Goal: Check status: Check status

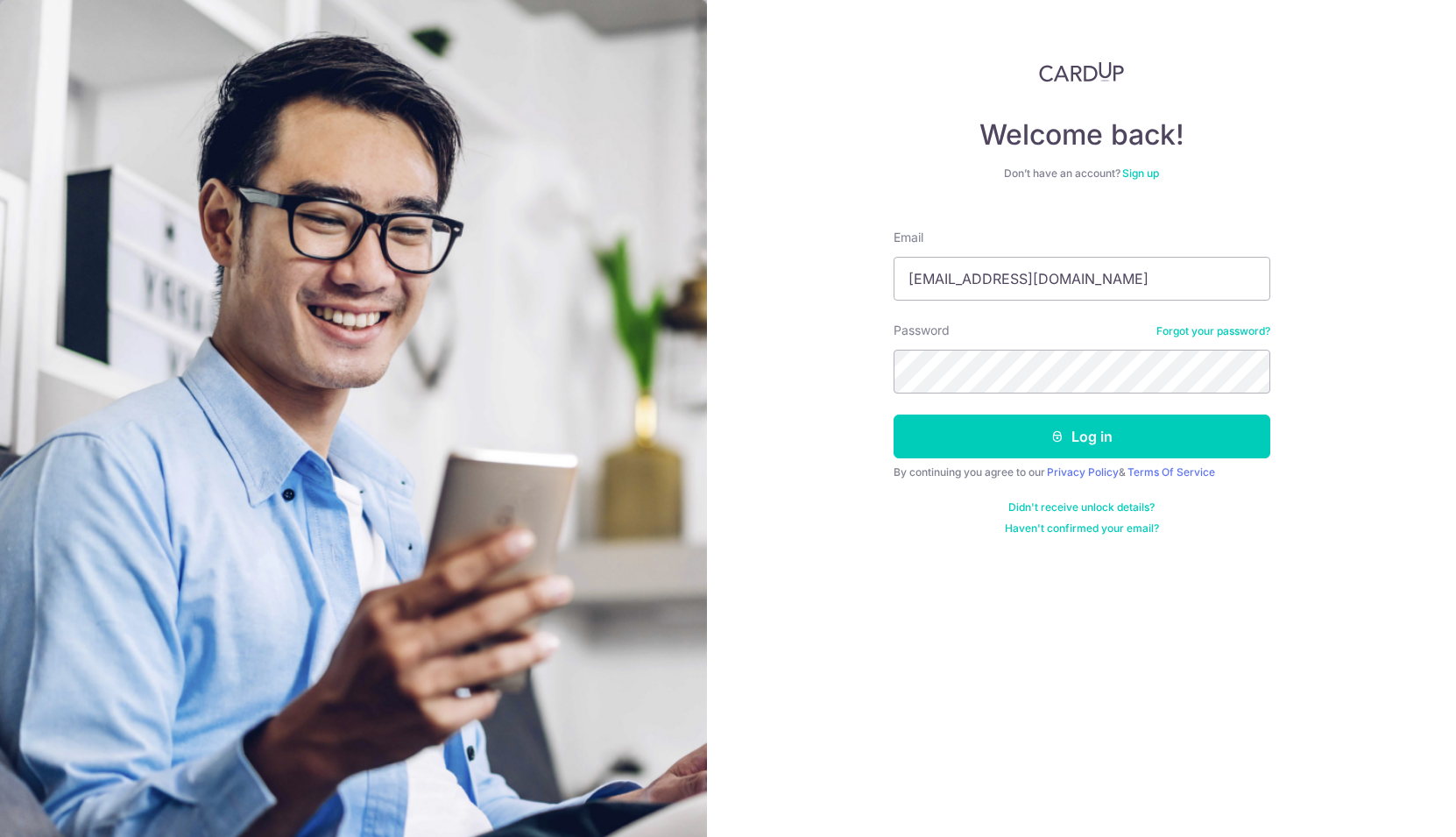
type input "[EMAIL_ADDRESS][DOMAIN_NAME]"
click at [894, 415] on button "Log in" at bounding box center [1082, 437] width 377 height 44
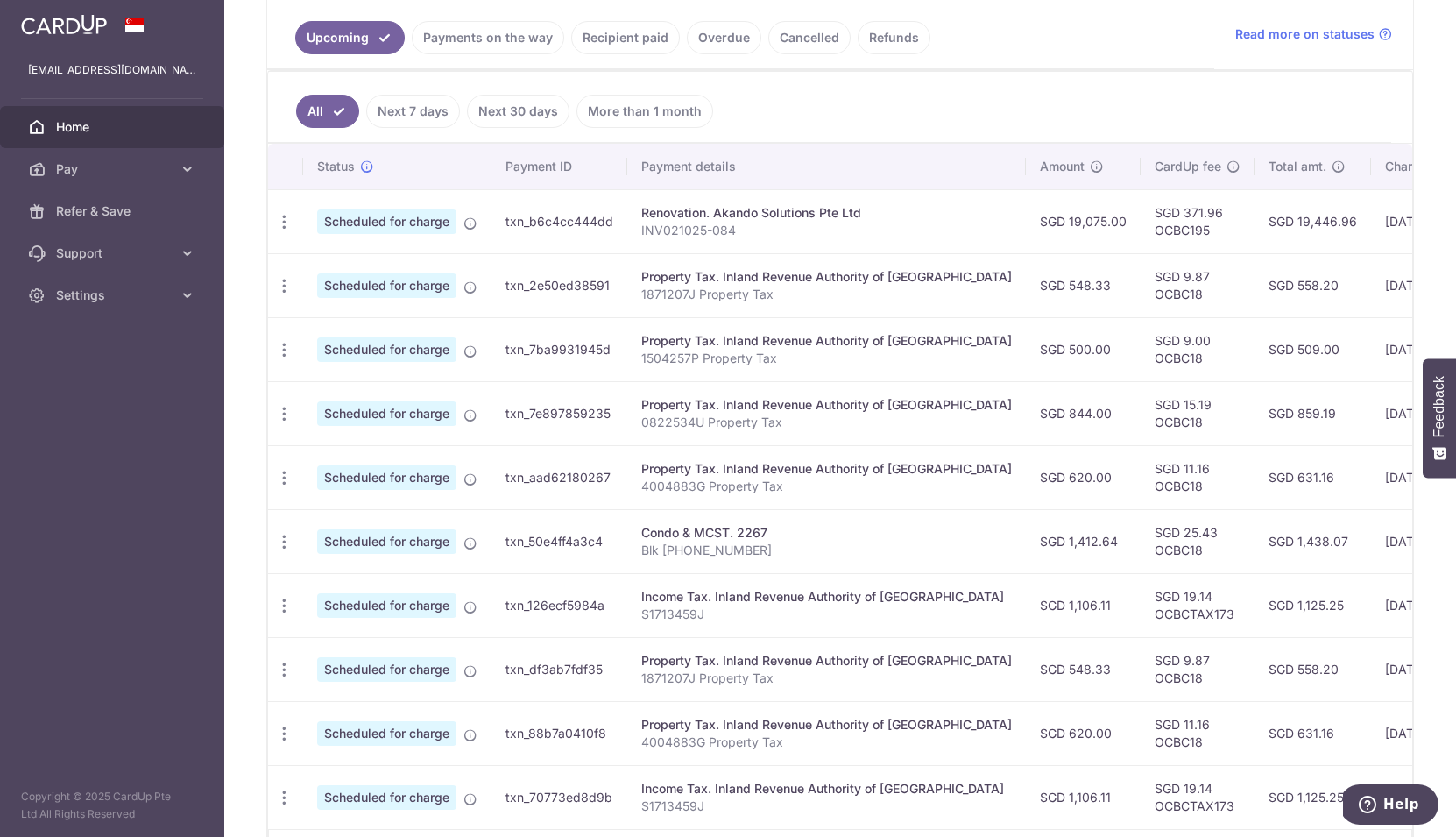
scroll to position [400, 0]
click at [698, 216] on div "Renovation. Akando Solutions Pte Ltd" at bounding box center [827, 210] width 371 height 17
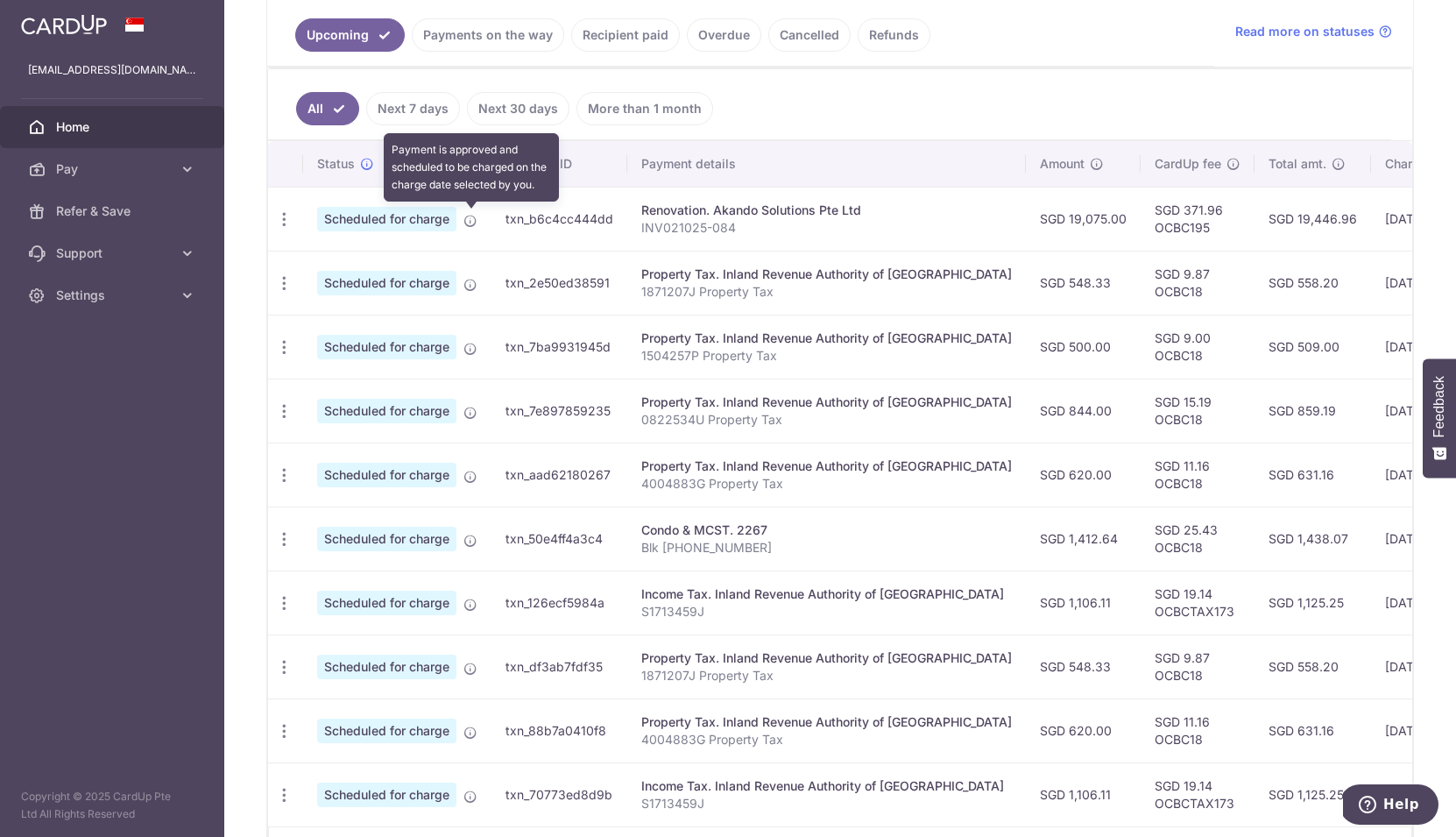
click at [470, 223] on icon at bounding box center [470, 220] width 14 height 14
click at [580, 227] on td "txn_b6c4cc444dd" at bounding box center [558, 218] width 136 height 64
click at [586, 225] on td "txn_b6c4cc444dd" at bounding box center [558, 218] width 136 height 64
click at [474, 40] on link "Payments on the way" at bounding box center [488, 35] width 153 height 34
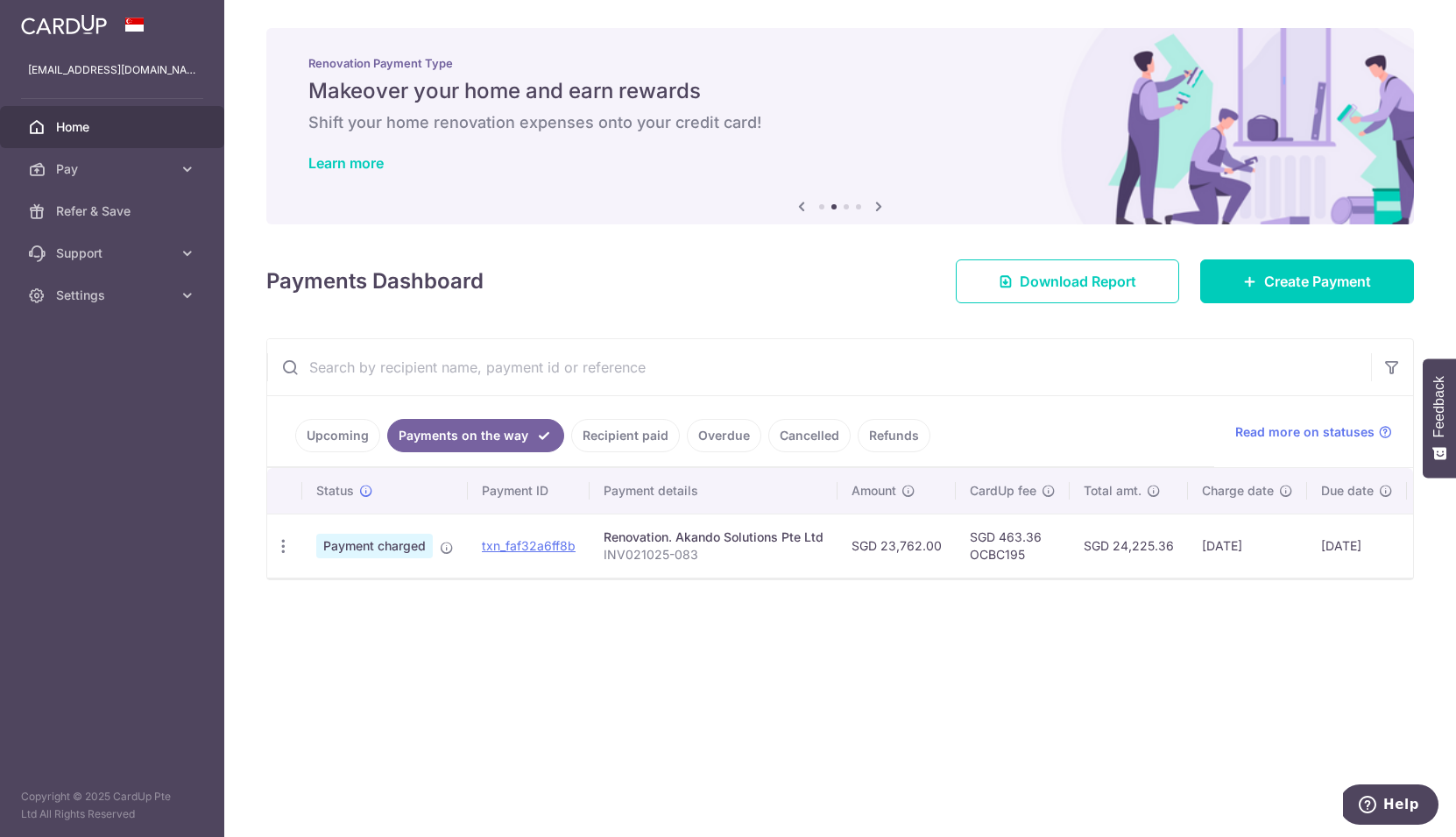
click at [338, 429] on link "Upcoming" at bounding box center [337, 435] width 85 height 34
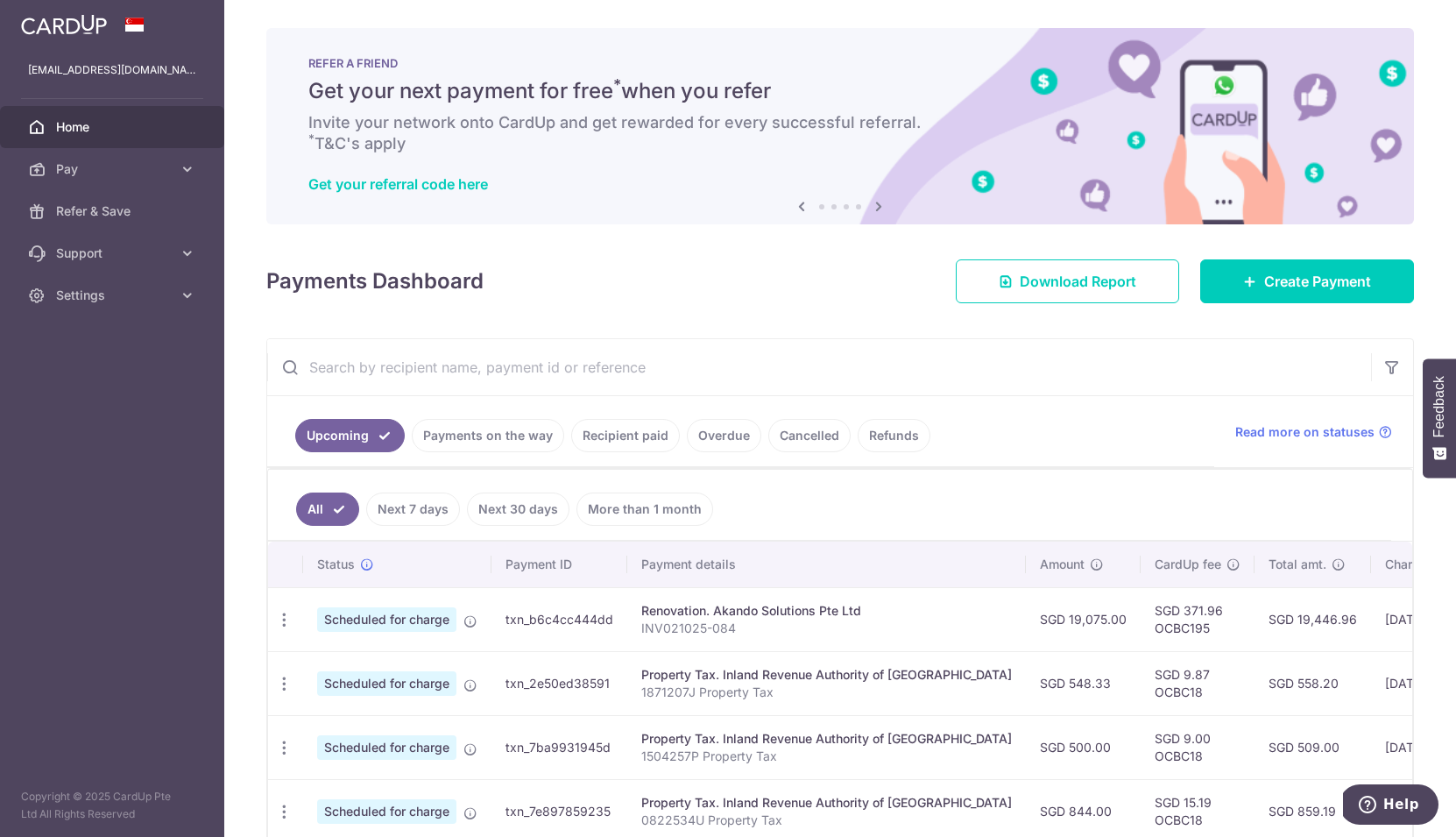
click at [670, 318] on div "× Pause Schedule Pause all future payments in this series Pause just this one p…" at bounding box center [840, 418] width 1232 height 837
click at [127, 293] on span "Settings" at bounding box center [114, 295] width 115 height 17
click at [102, 382] on span "Logout" at bounding box center [114, 379] width 115 height 17
